Goal: Task Accomplishment & Management: Manage account settings

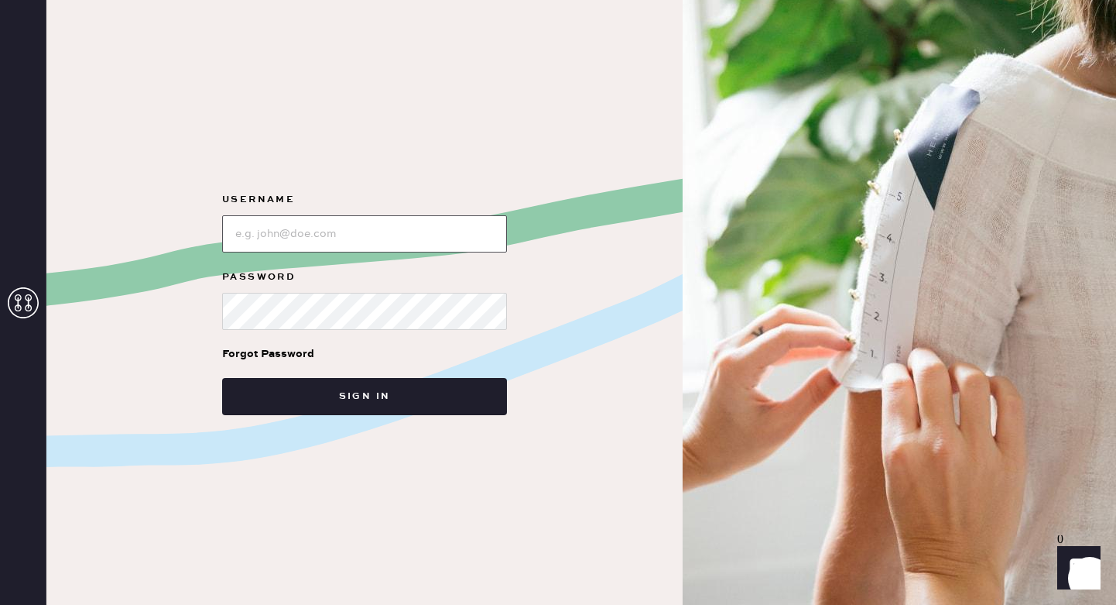
click at [356, 241] on input "loginName" at bounding box center [364, 233] width 285 height 37
click at [352, 217] on input "loginName" at bounding box center [364, 233] width 285 height 37
type input "reformationsoho"
click at [241, 333] on link "Forgot Password" at bounding box center [268, 354] width 92 height 48
click at [303, 236] on input "loginName" at bounding box center [364, 233] width 285 height 37
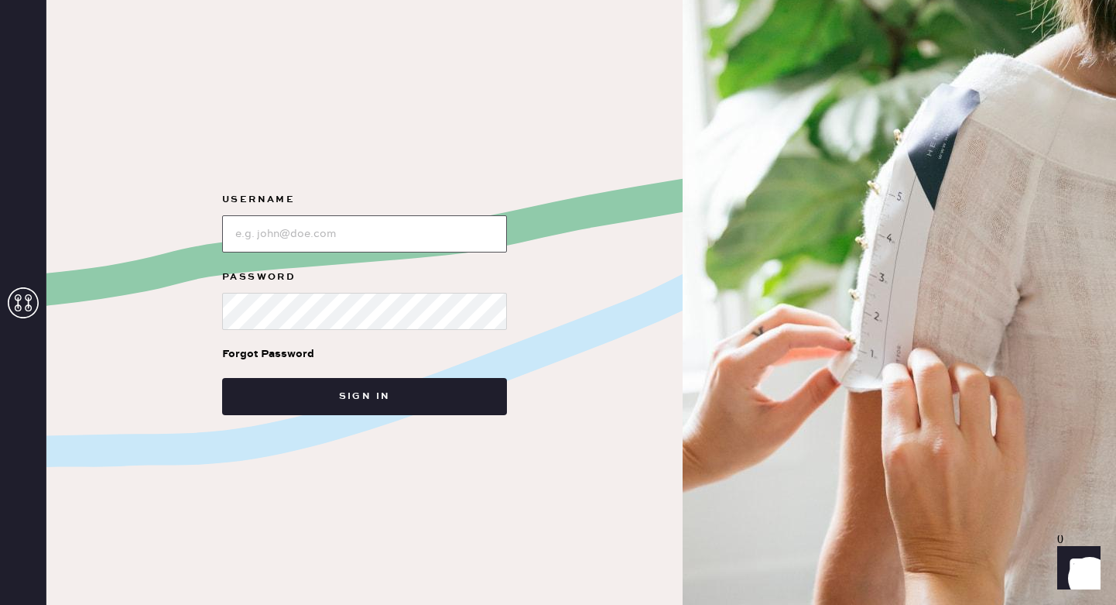
type input "reformationsoho"
click at [222, 378] on button "Sign in" at bounding box center [364, 396] width 285 height 37
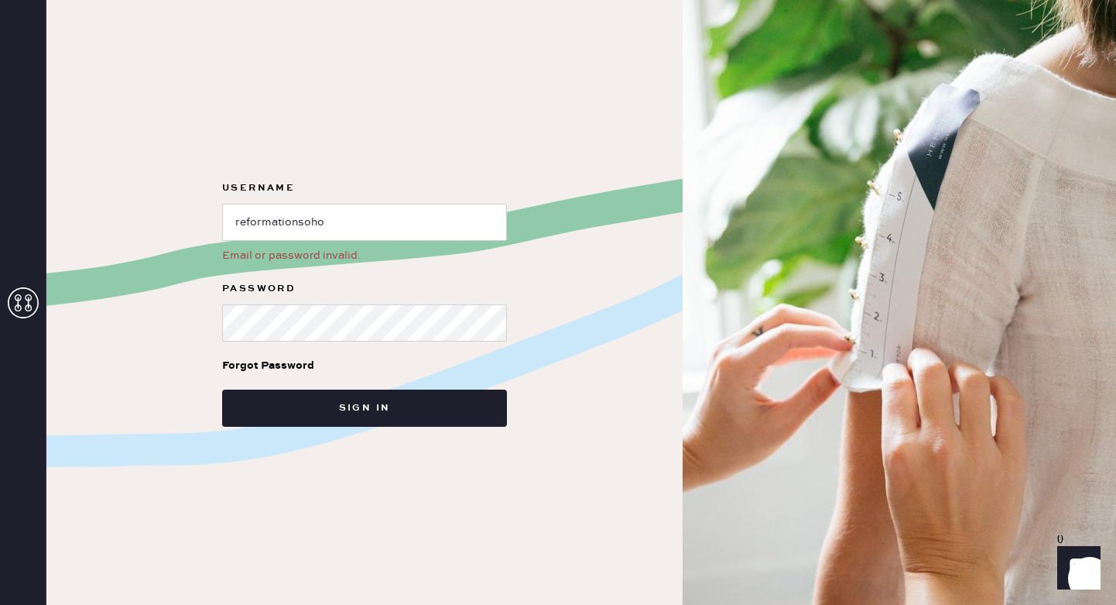
click at [401, 248] on div "Email or password invalid." at bounding box center [364, 255] width 285 height 17
click at [386, 229] on input "loginName" at bounding box center [364, 222] width 285 height 37
click at [235, 224] on input "loginName" at bounding box center [364, 222] width 285 height 37
click at [297, 218] on input "loginName" at bounding box center [364, 222] width 285 height 37
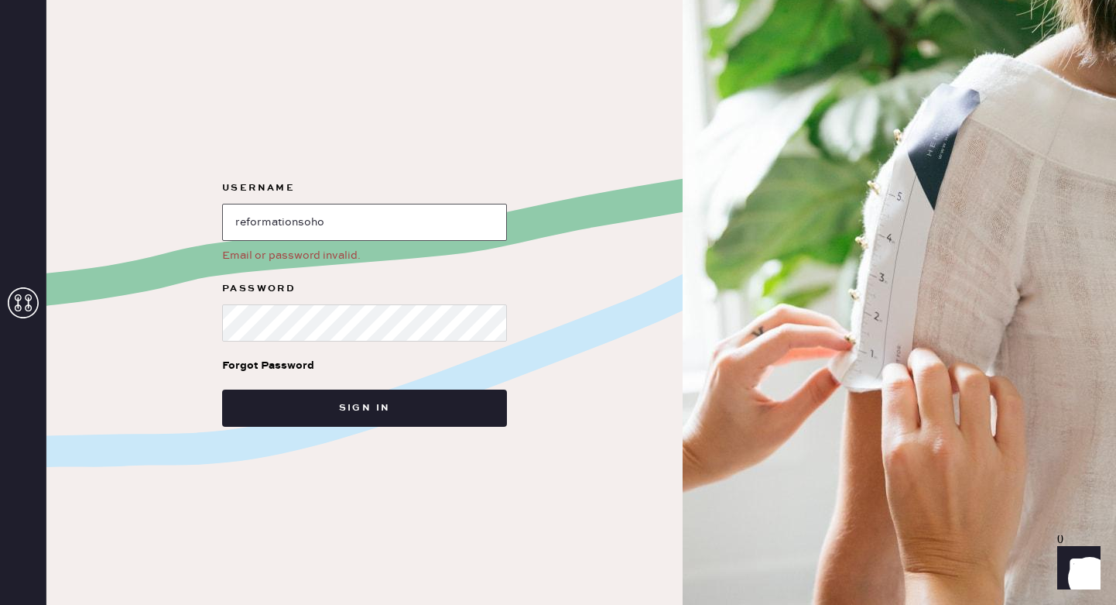
click at [297, 218] on input "loginName" at bounding box center [364, 222] width 285 height 37
